Goal: Task Accomplishment & Management: Complete application form

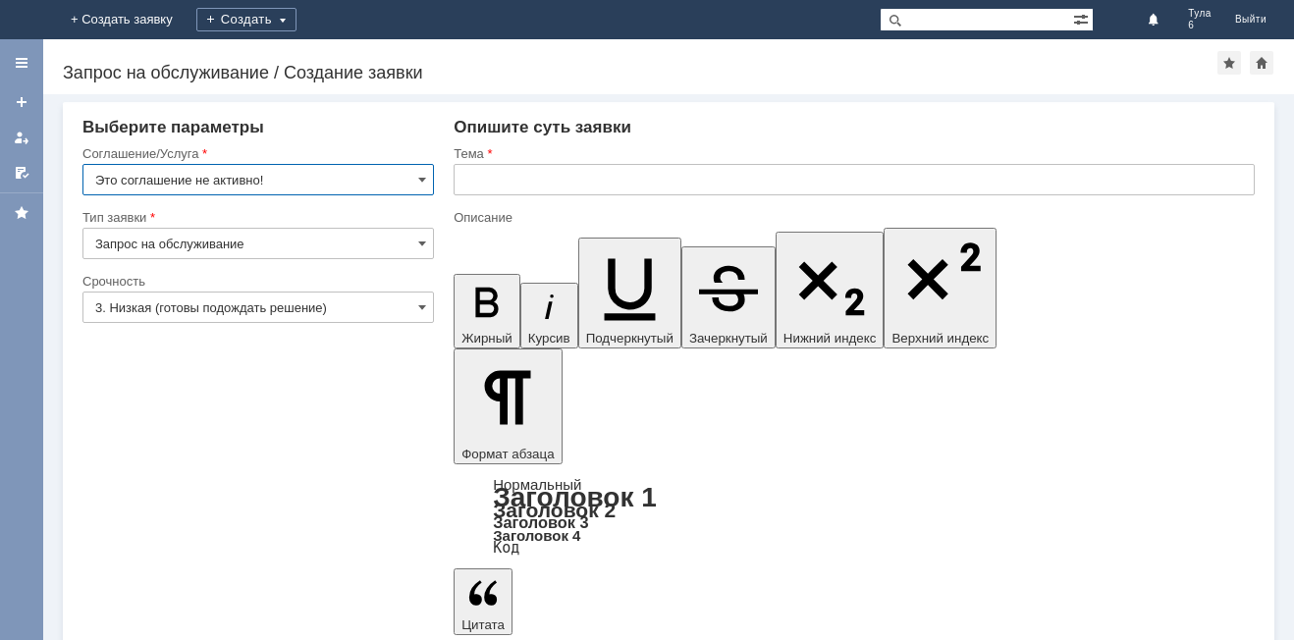
click at [24, 20] on img at bounding box center [24, 20] width 0 height 0
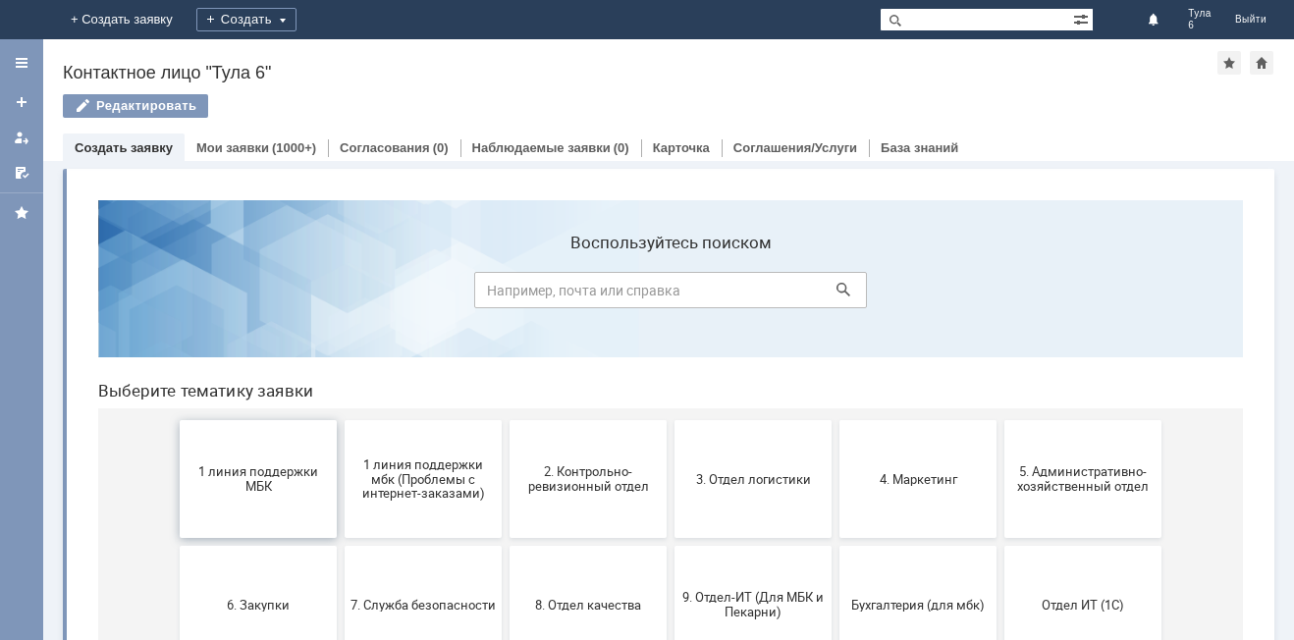
click at [212, 473] on span "1 линия поддержки МБК" at bounding box center [258, 478] width 145 height 29
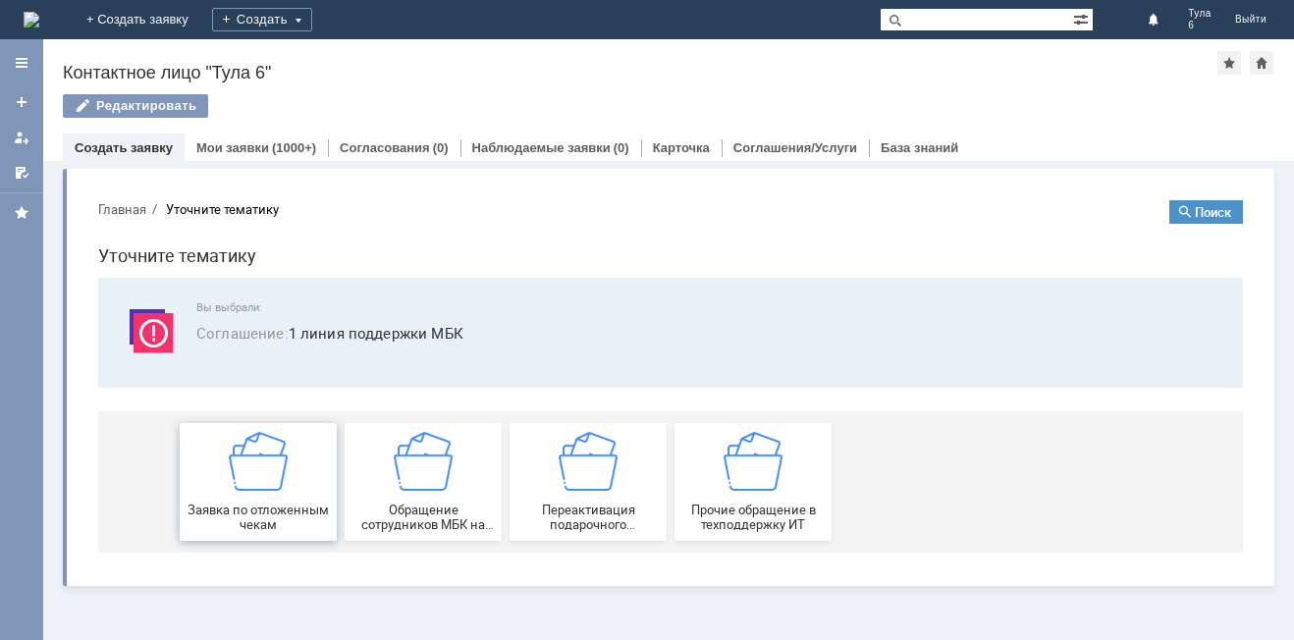
click at [243, 460] on img at bounding box center [258, 461] width 59 height 59
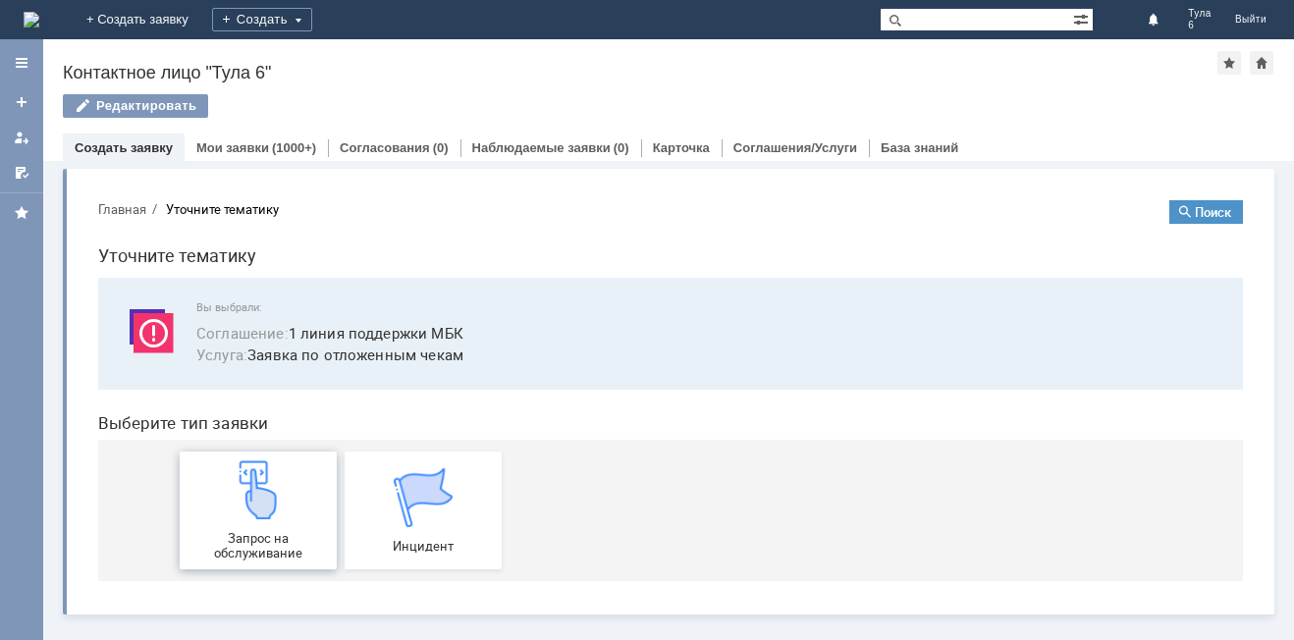
click at [238, 515] on img at bounding box center [258, 490] width 59 height 59
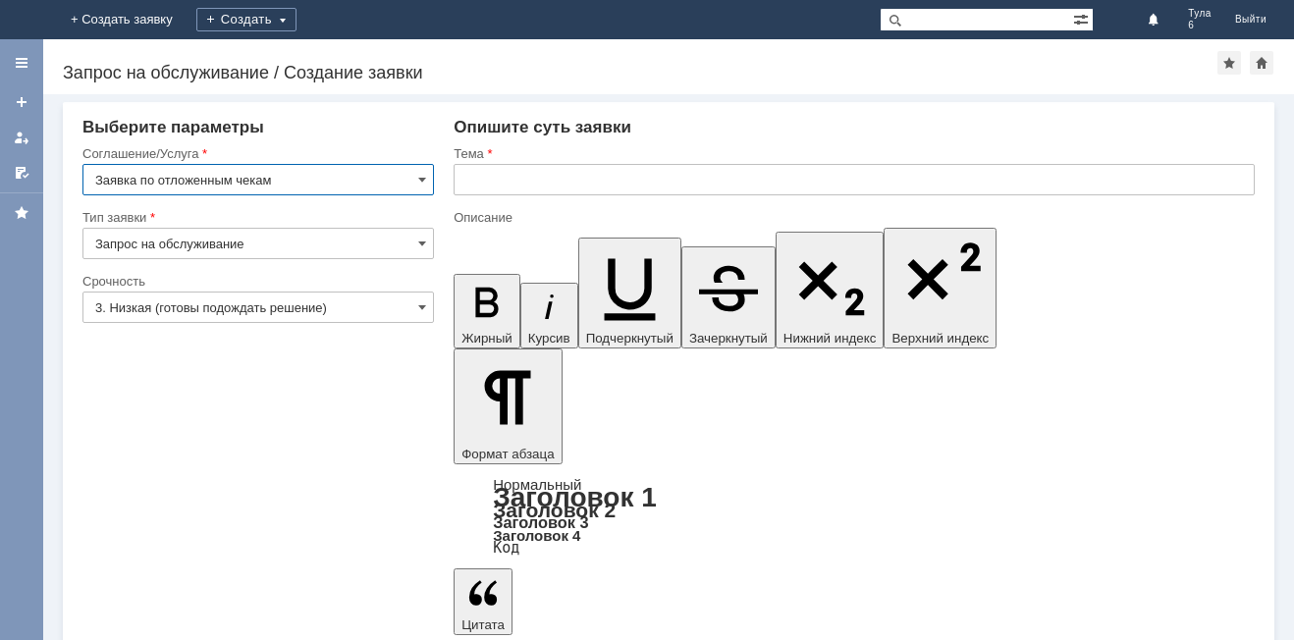
click at [547, 185] on input "text" at bounding box center [854, 179] width 801 height 31
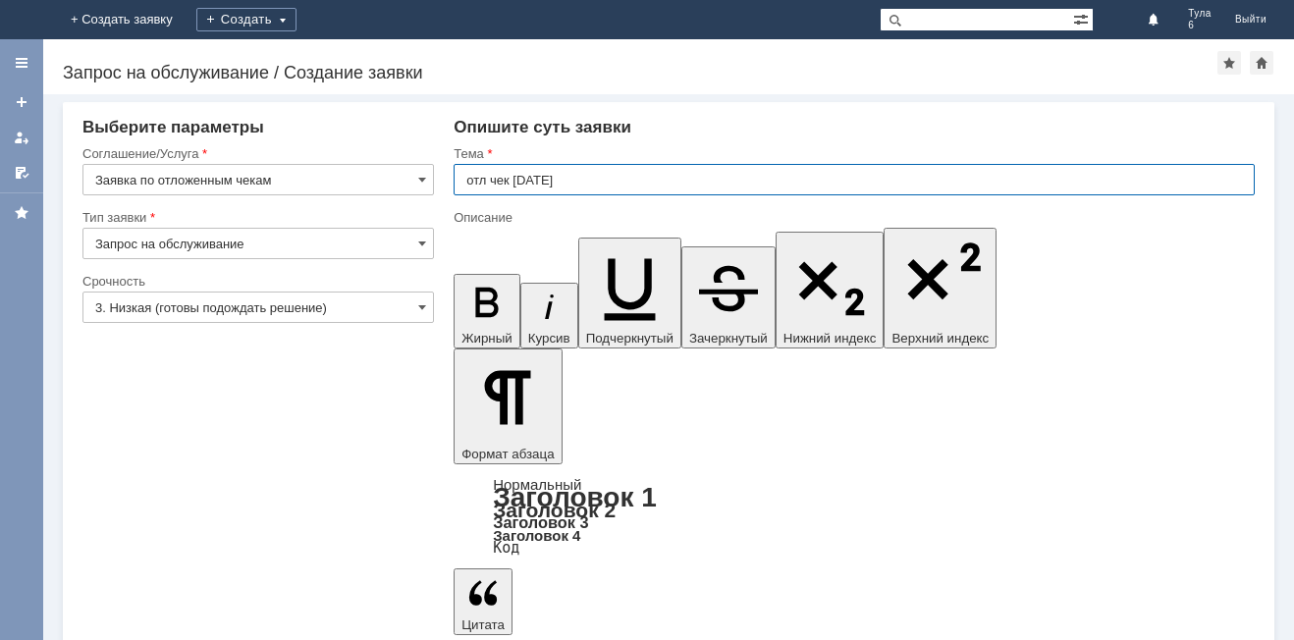
type input "отл чек [DATE]"
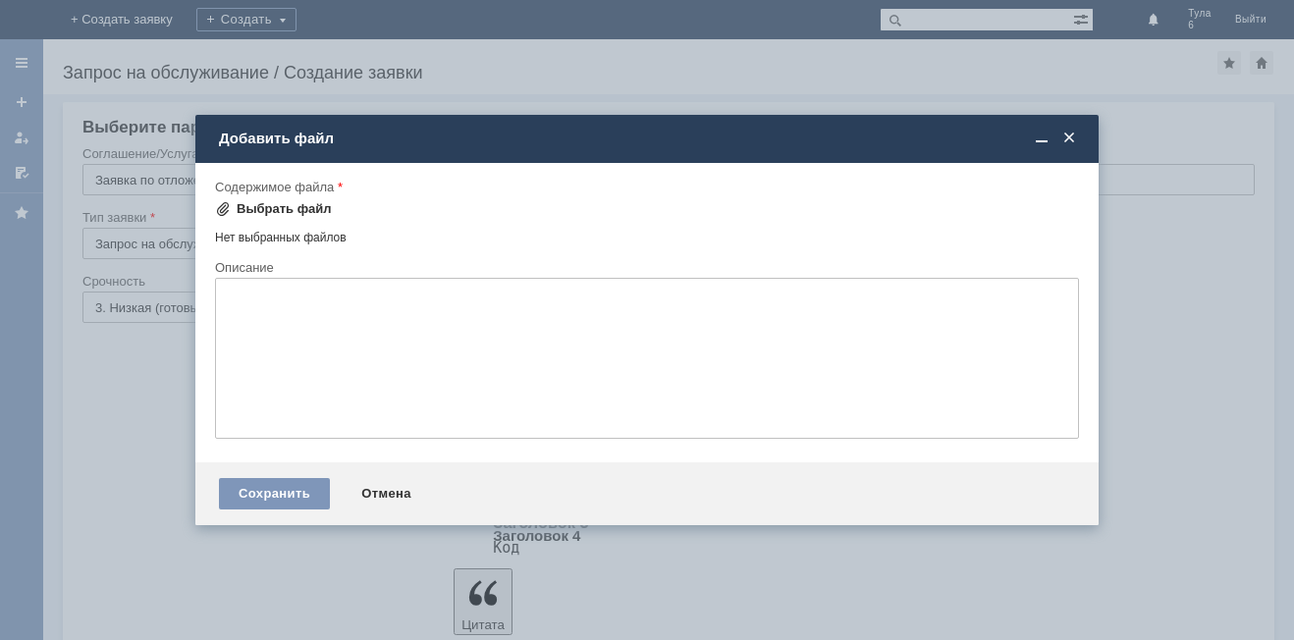
click at [304, 210] on div "Выбрать файл" at bounding box center [284, 209] width 95 height 16
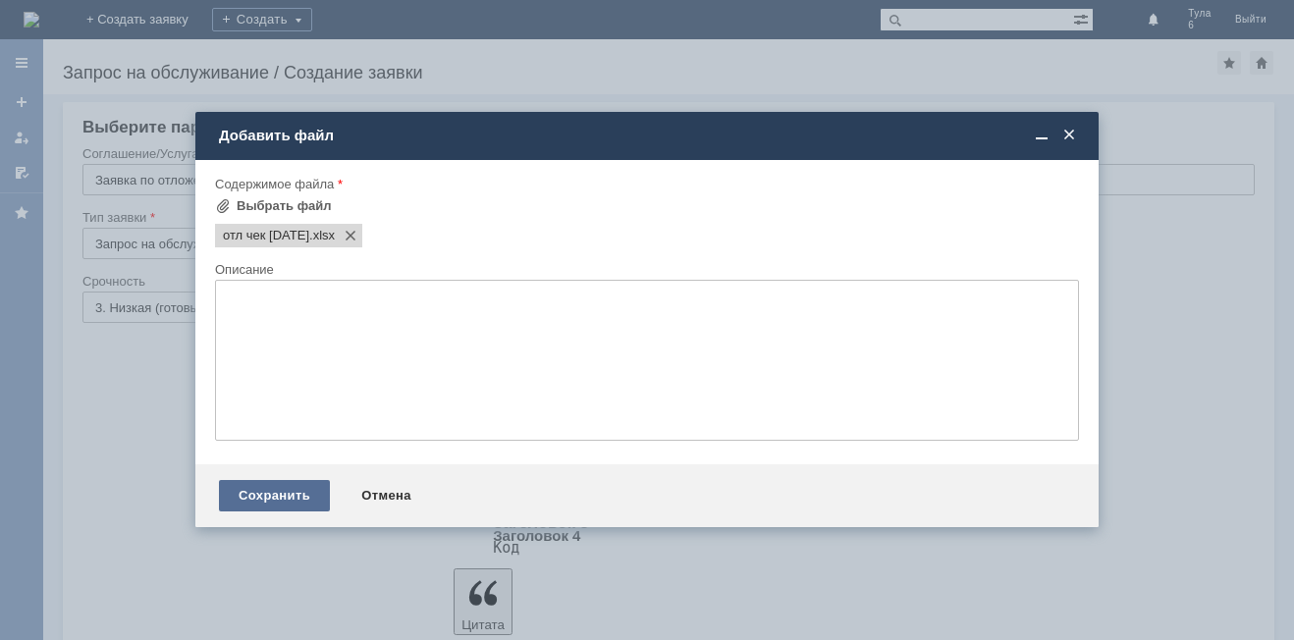
click at [286, 500] on div "Сохранить" at bounding box center [274, 495] width 111 height 31
